Goal: Information Seeking & Learning: Compare options

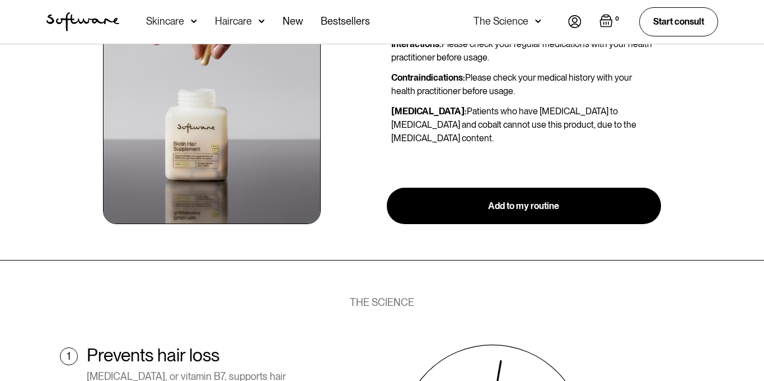
scroll to position [1233, 0]
